Goal: Check status

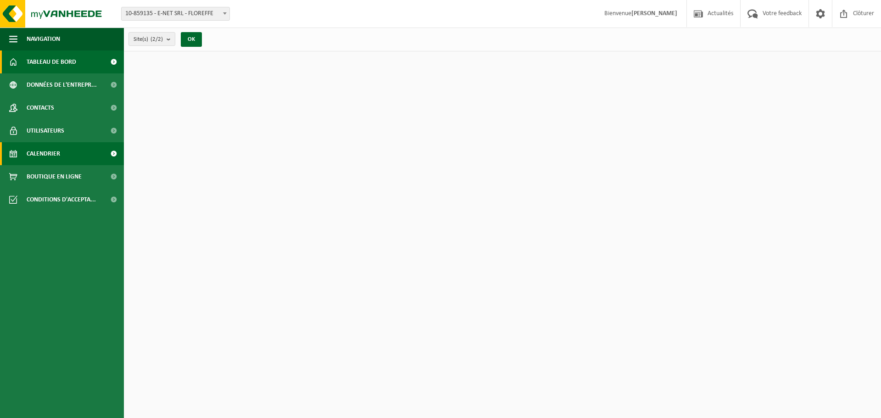
click at [49, 154] on span "Calendrier" at bounding box center [43, 153] width 33 height 23
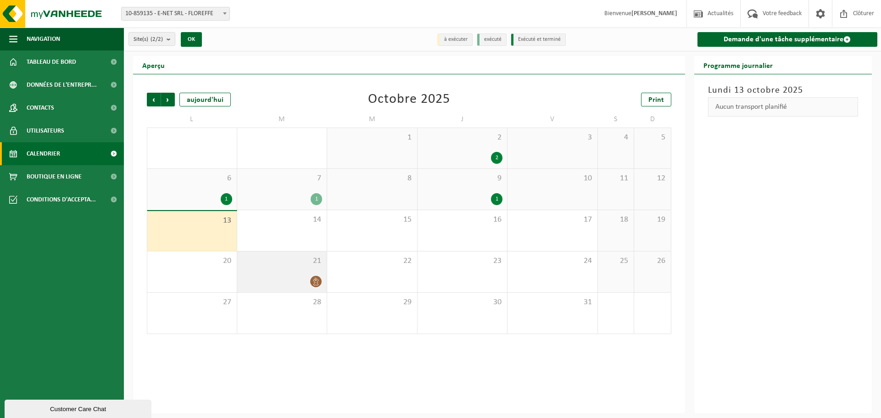
click at [320, 281] on span at bounding box center [315, 281] width 11 height 11
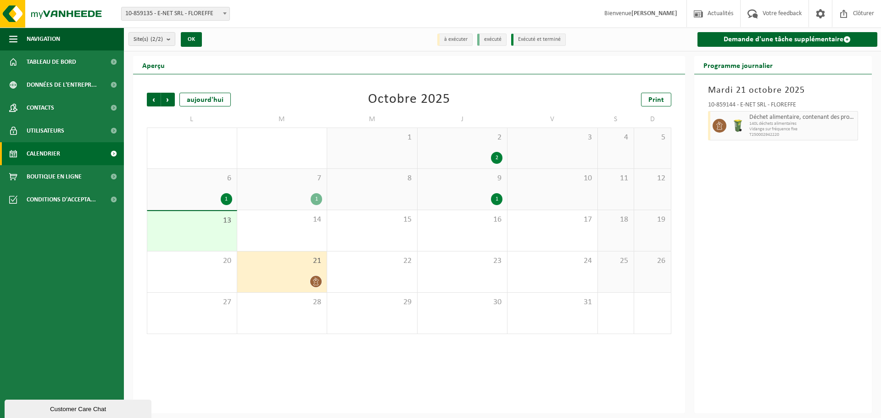
click at [496, 198] on div "1" at bounding box center [496, 199] width 11 height 12
